Goal: Task Accomplishment & Management: Manage account settings

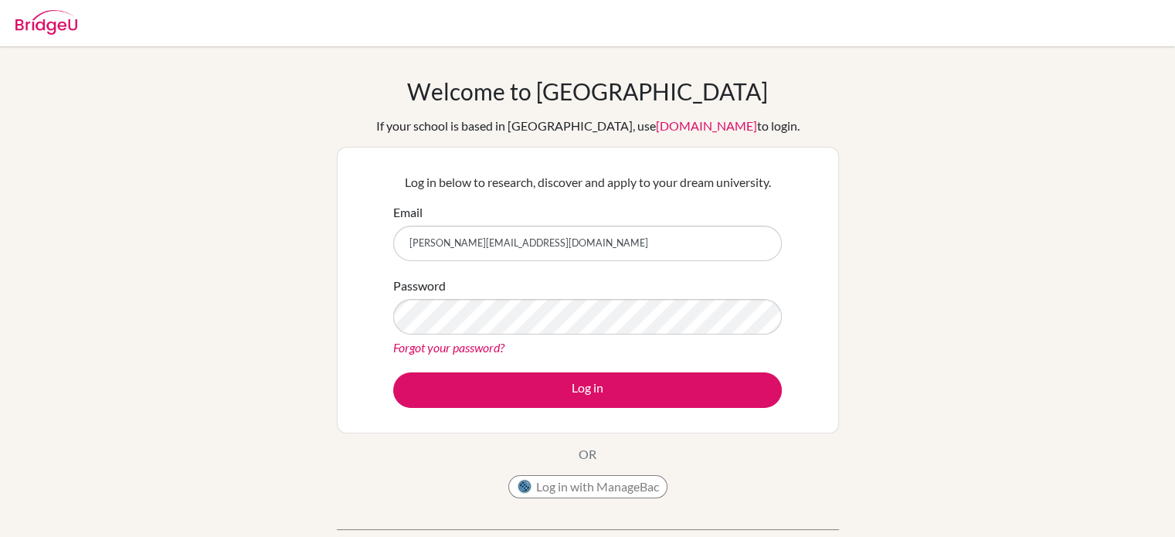
type input "[PERSON_NAME][EMAIL_ADDRESS][DOMAIN_NAME]"
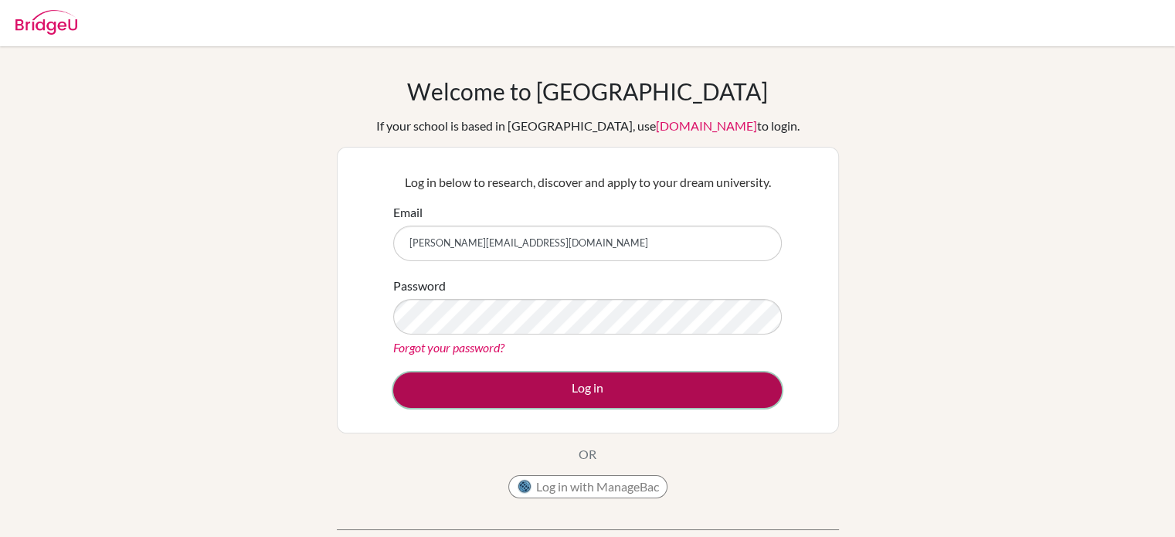
click at [542, 382] on button "Log in" at bounding box center [587, 390] width 389 height 36
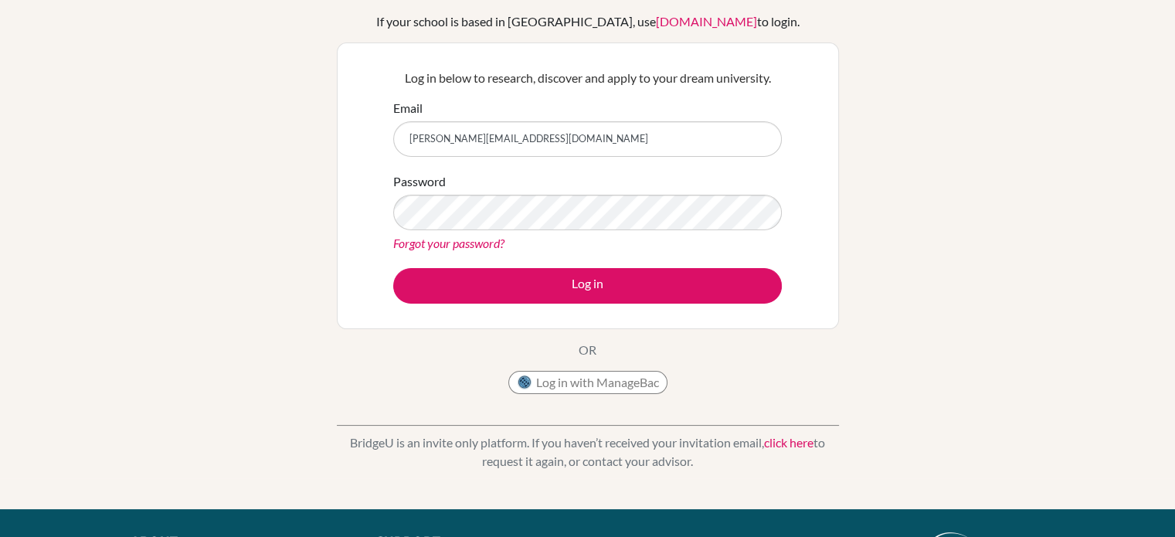
scroll to position [33, 0]
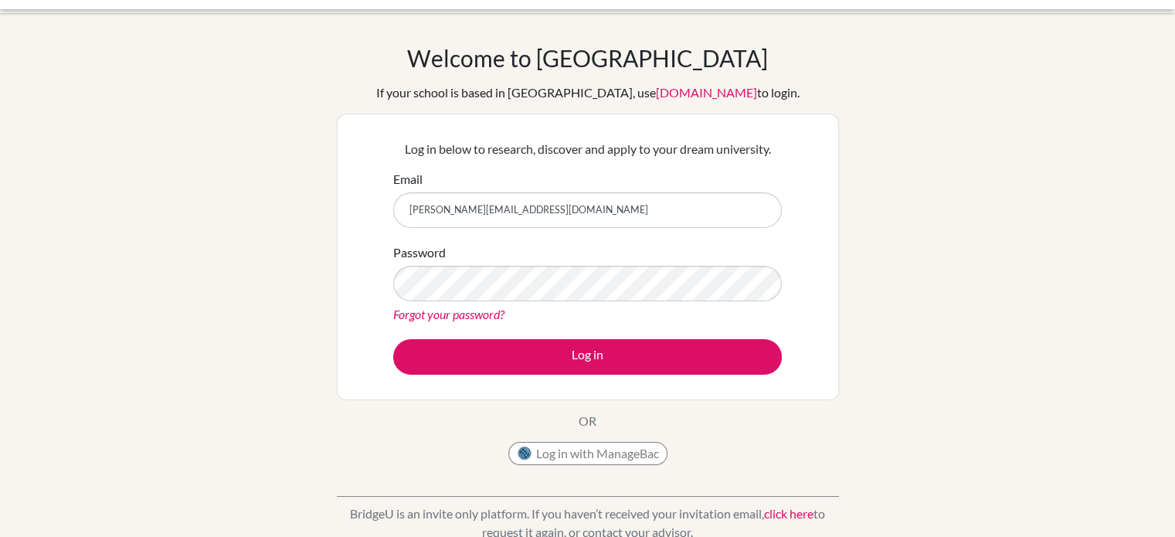
click at [468, 313] on link "Forgot your password?" at bounding box center [448, 314] width 111 height 15
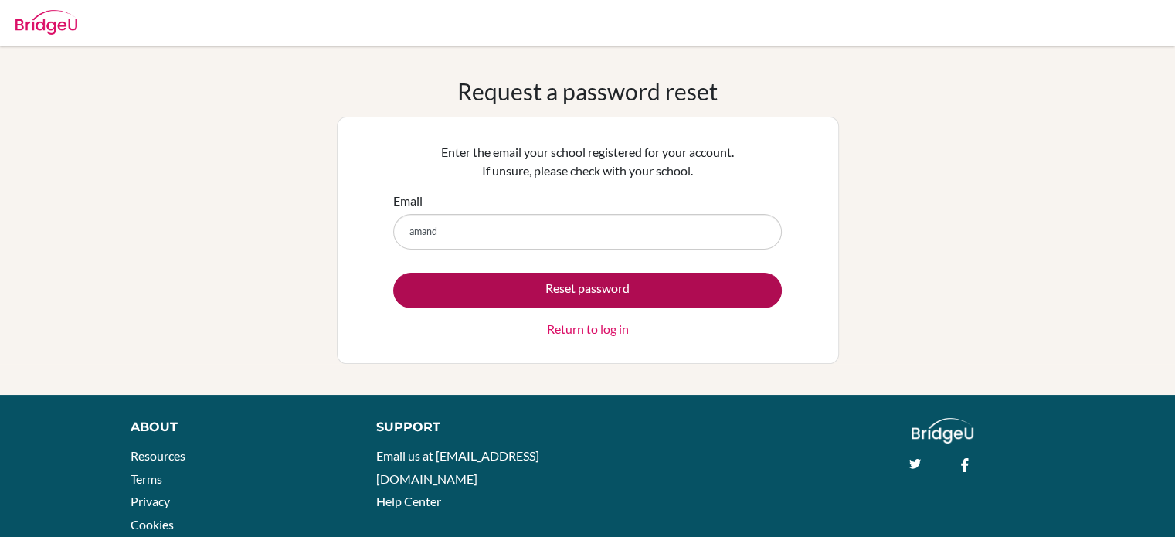
type input "[PERSON_NAME][EMAIL_ADDRESS][DOMAIN_NAME]"
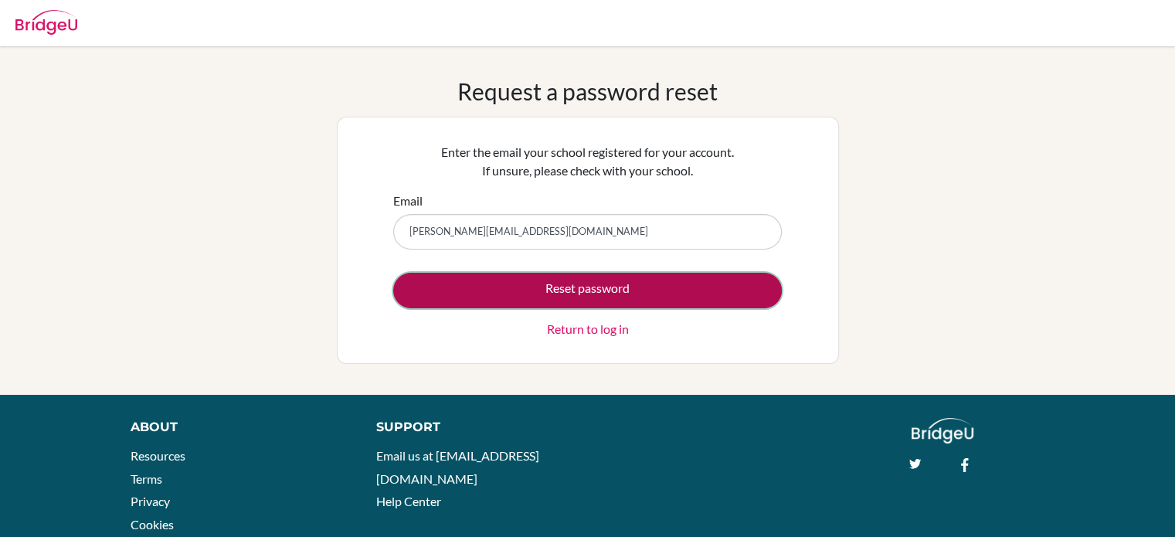
click at [540, 297] on button "Reset password" at bounding box center [587, 291] width 389 height 36
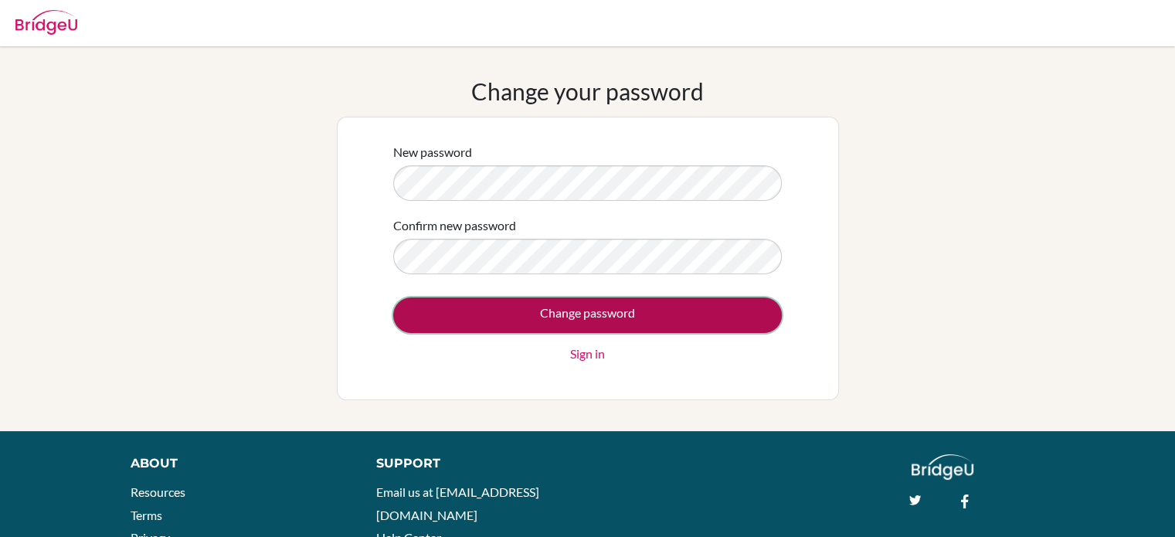
click at [528, 321] on input "Change password" at bounding box center [587, 315] width 389 height 36
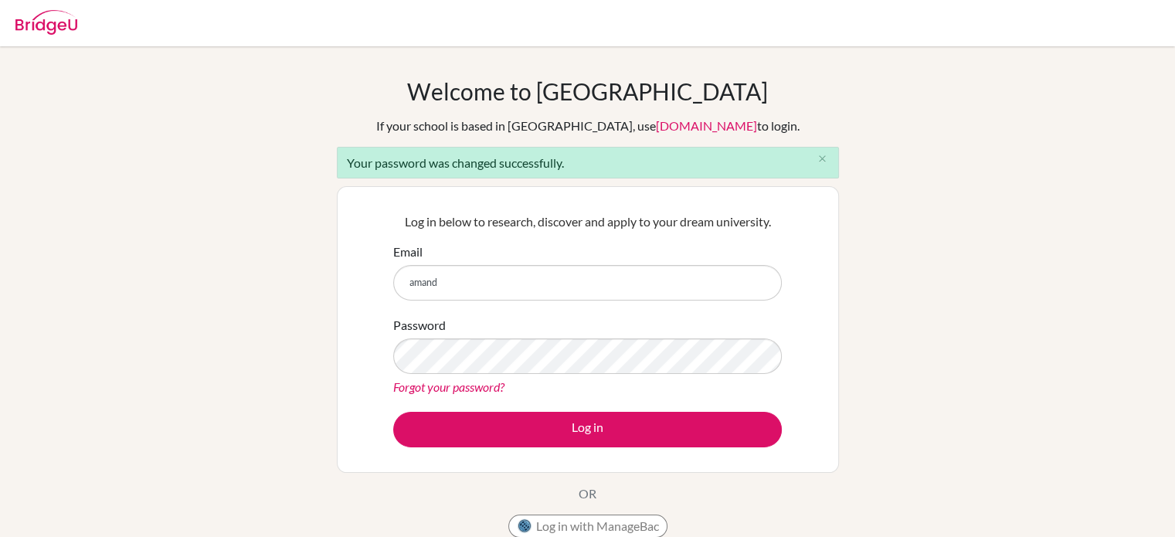
type input "[PERSON_NAME][EMAIL_ADDRESS][DOMAIN_NAME]"
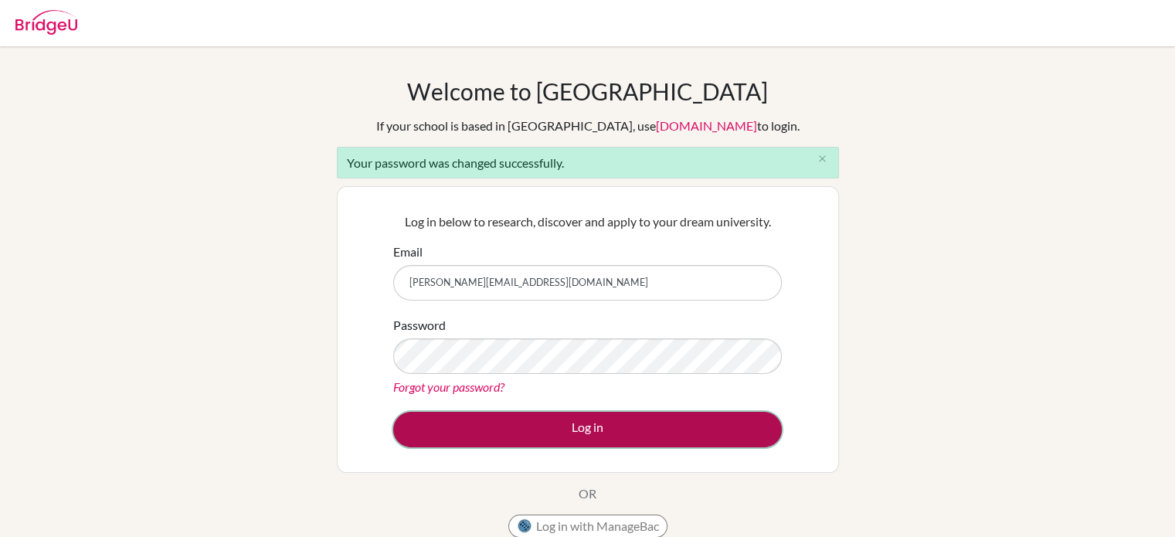
click at [511, 426] on button "Log in" at bounding box center [587, 430] width 389 height 36
